Goal: Find specific page/section: Find specific page/section

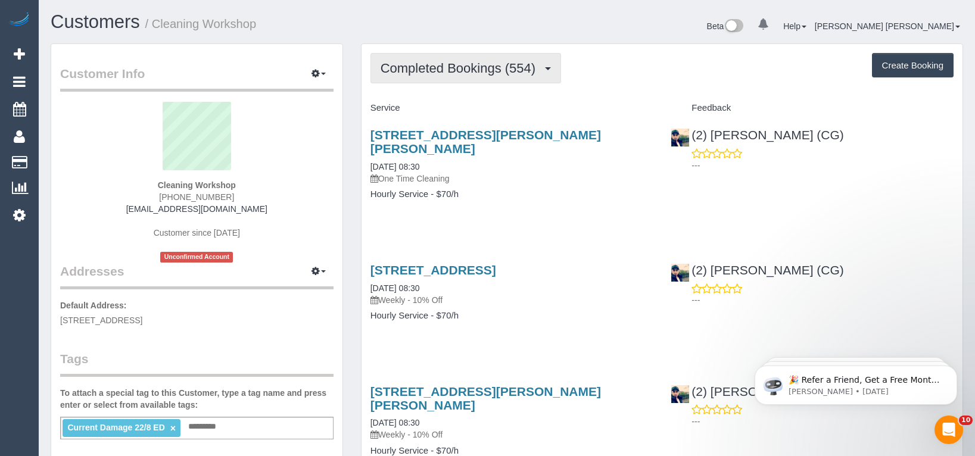
click at [469, 68] on span "Completed Bookings (554)" at bounding box center [460, 68] width 161 height 15
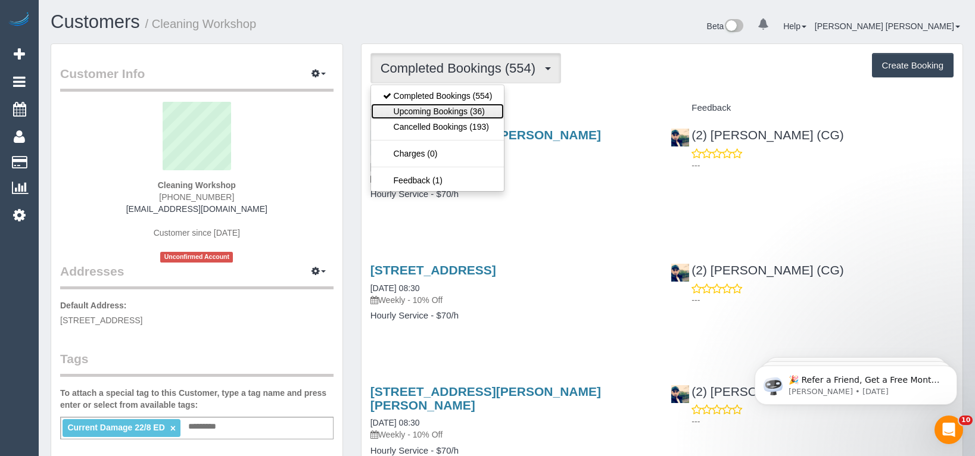
click at [456, 113] on link "Upcoming Bookings (36)" at bounding box center [437, 111] width 133 height 15
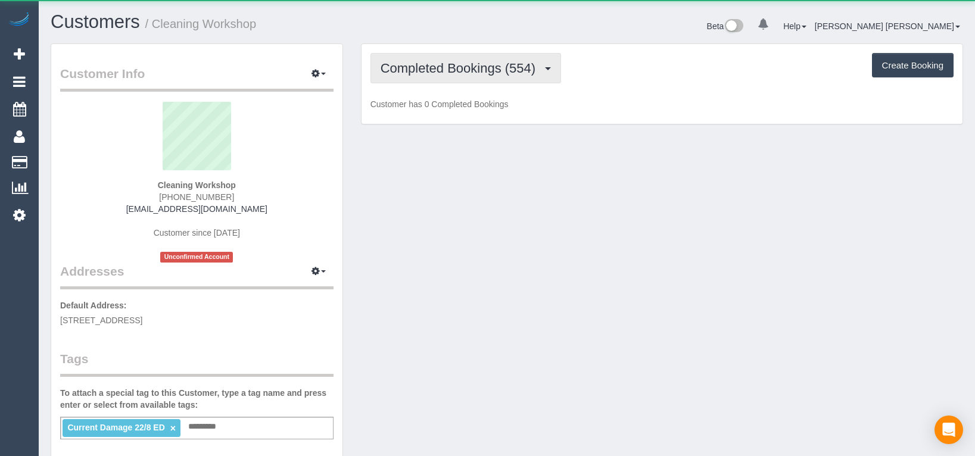
click at [459, 74] on button "Completed Bookings (554)" at bounding box center [465, 68] width 191 height 30
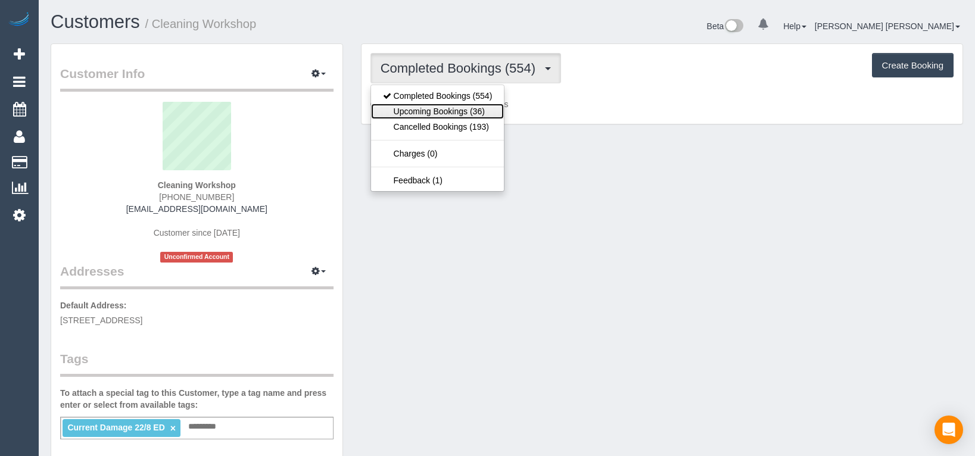
click at [447, 112] on link "Upcoming Bookings (36)" at bounding box center [437, 111] width 133 height 15
